Goal: Information Seeking & Learning: Learn about a topic

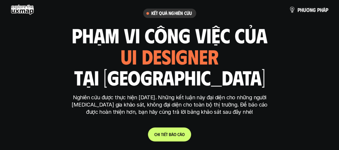
click at [159, 134] on span "i" at bounding box center [159, 134] width 1 height 5
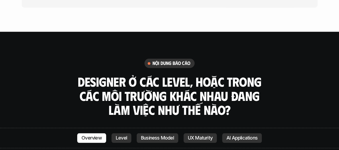
click at [121, 135] on p "Level" at bounding box center [121, 137] width 11 height 5
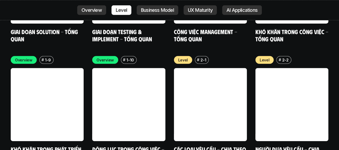
scroll to position [1396, 0]
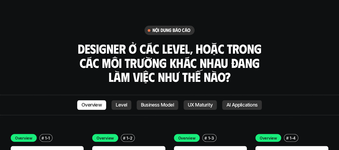
click at [151, 102] on p "Business Model" at bounding box center [157, 104] width 33 height 5
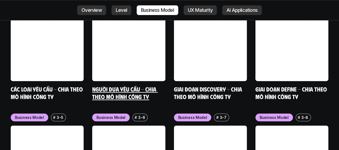
scroll to position [2132, 0]
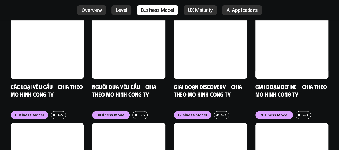
click at [113, 112] on p "Business Model" at bounding box center [111, 115] width 29 height 6
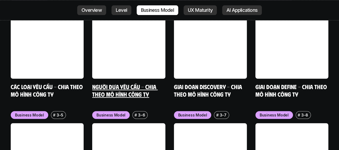
click at [135, 83] on link "Người đưa yêu cầu - Chia theo mô hình công ty" at bounding box center [124, 90] width 65 height 15
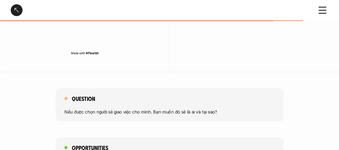
scroll to position [1051, 0]
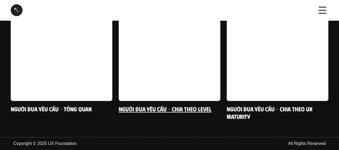
click at [149, 109] on link "Người đưa yêu cầu - Chia theo Level" at bounding box center [165, 108] width 93 height 7
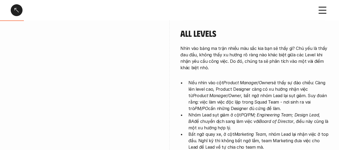
scroll to position [125, 0]
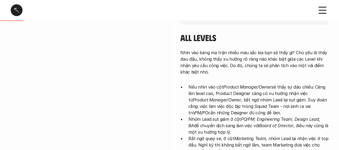
click at [250, 96] on p "Nếu nhìn vào cột Product Manager/Owner sẽ thấy sự đảo chiều: Càng lên level cao…" at bounding box center [259, 100] width 140 height 32
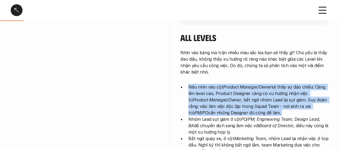
click at [250, 96] on p "Nếu nhìn vào cột Product Manager/Owner sẽ thấy sự đảo chiều: Càng lên level cao…" at bounding box center [259, 100] width 140 height 32
click at [250, 108] on p "Nếu nhìn vào cột Product Manager/Owner sẽ thấy sự đảo chiều: Càng lên level cao…" at bounding box center [259, 100] width 140 height 32
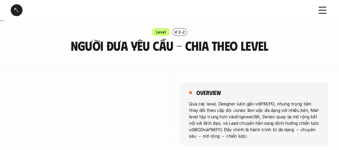
scroll to position [0, 0]
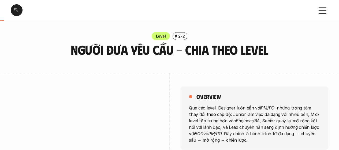
click at [14, 8] on div at bounding box center [17, 10] width 12 height 12
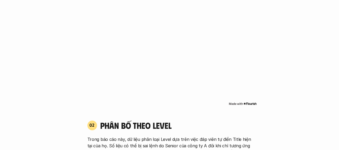
scroll to position [376, 0]
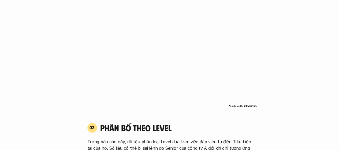
click at [239, 104] on img at bounding box center [243, 106] width 28 height 4
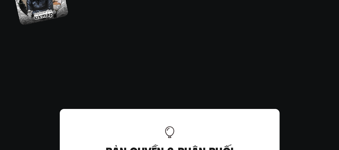
scroll to position [2942, 0]
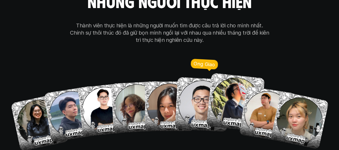
click at [196, 86] on img at bounding box center [202, 104] width 55 height 55
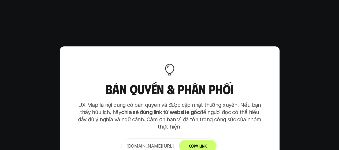
scroll to position [3262, 0]
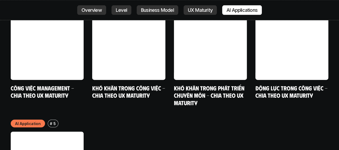
scroll to position [2573, 0]
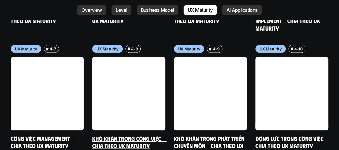
click at [119, 78] on link at bounding box center [128, 93] width 73 height 73
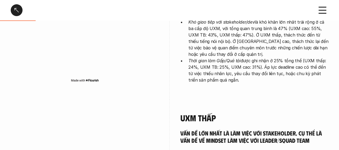
scroll to position [188, 0]
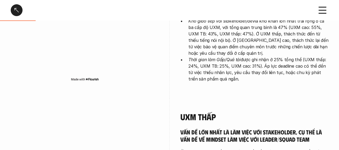
click at [94, 80] on img at bounding box center [85, 79] width 28 height 4
